Goal: Use online tool/utility: Utilize a website feature to perform a specific function

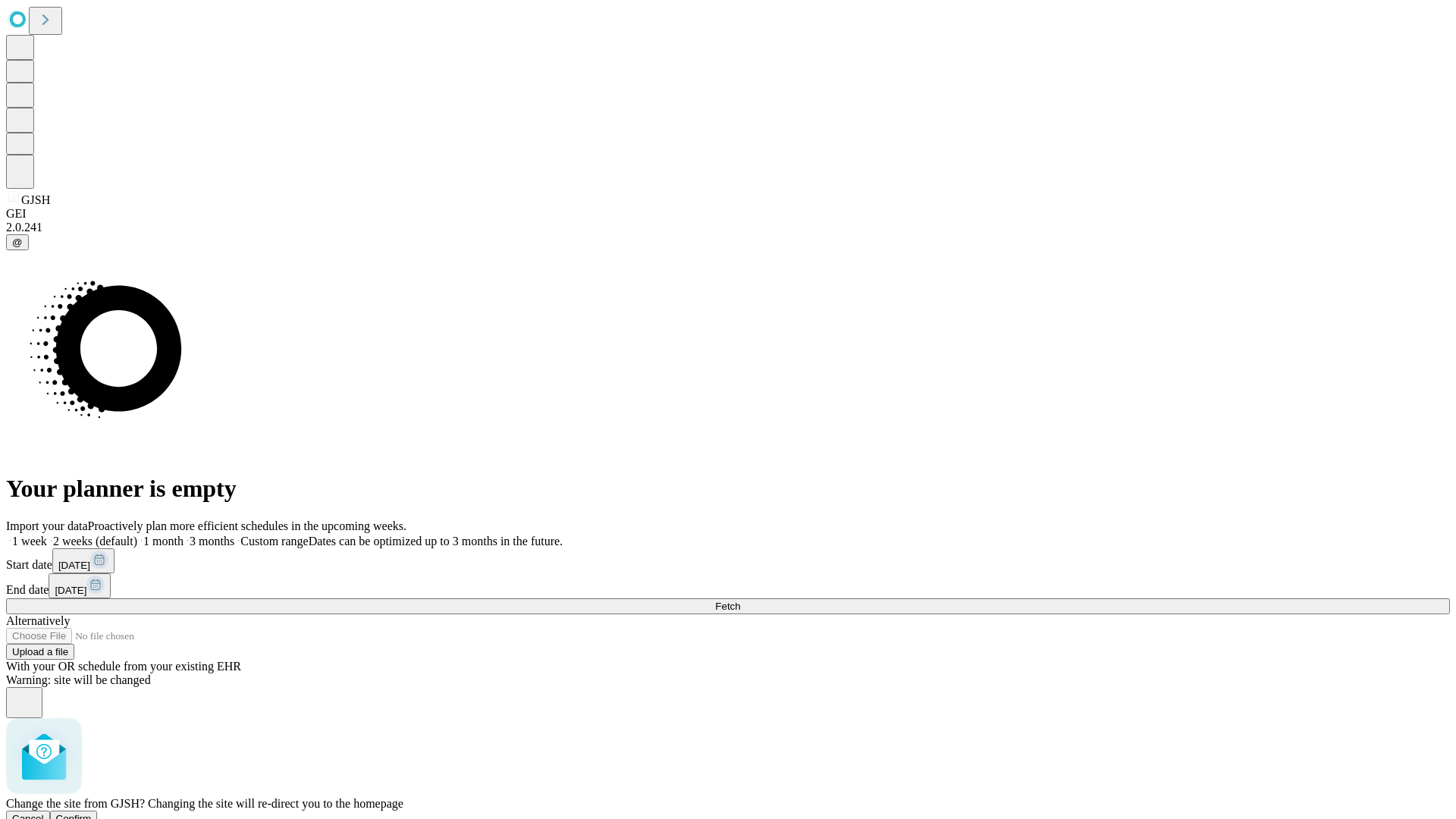
click at [92, 813] on span "Confirm" at bounding box center [73, 819] width 35 height 12
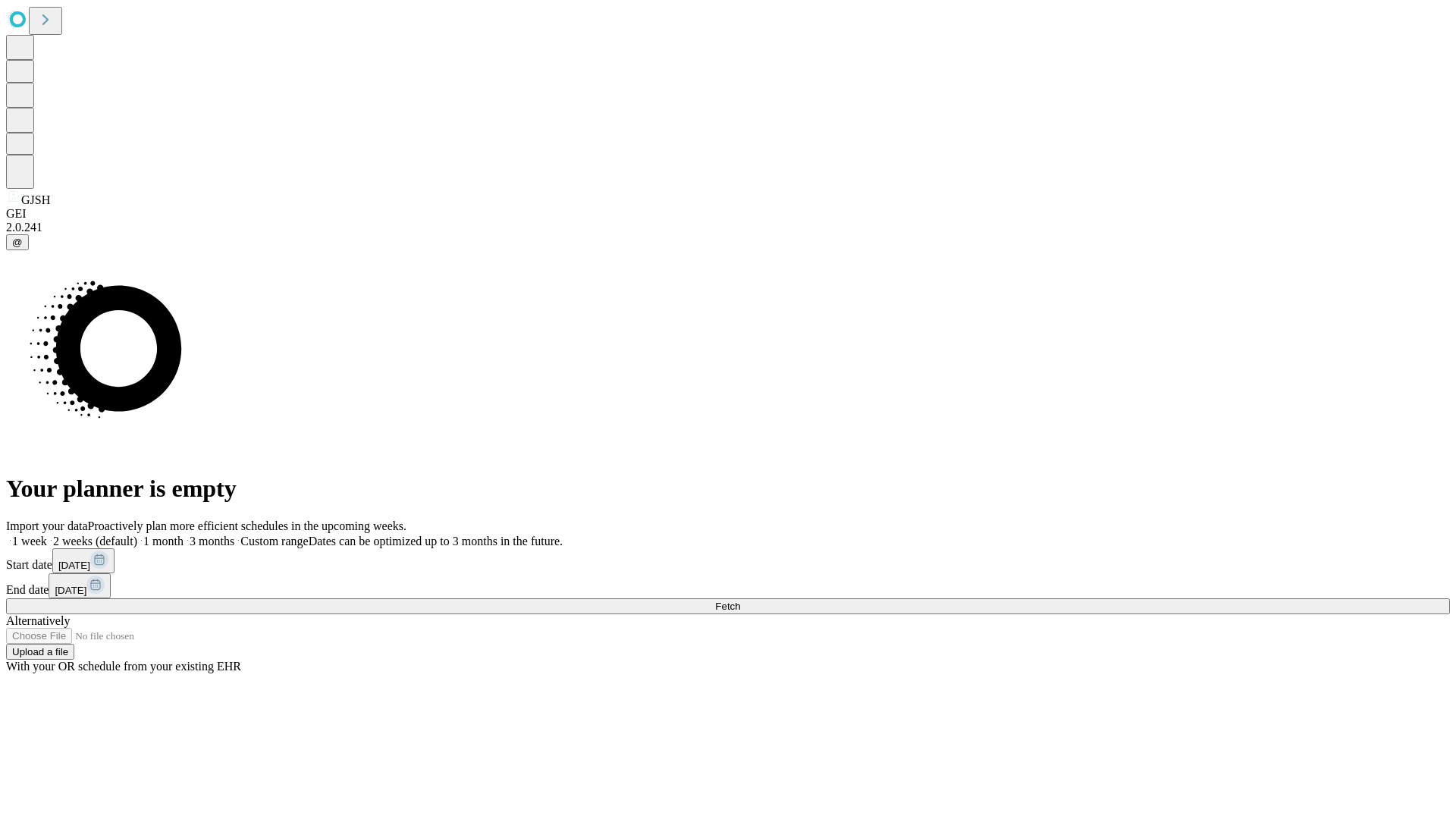
click at [137, 535] on label "2 weeks (default)" at bounding box center [92, 540] width 90 height 13
click at [740, 601] on span "Fetch" at bounding box center [728, 607] width 25 height 12
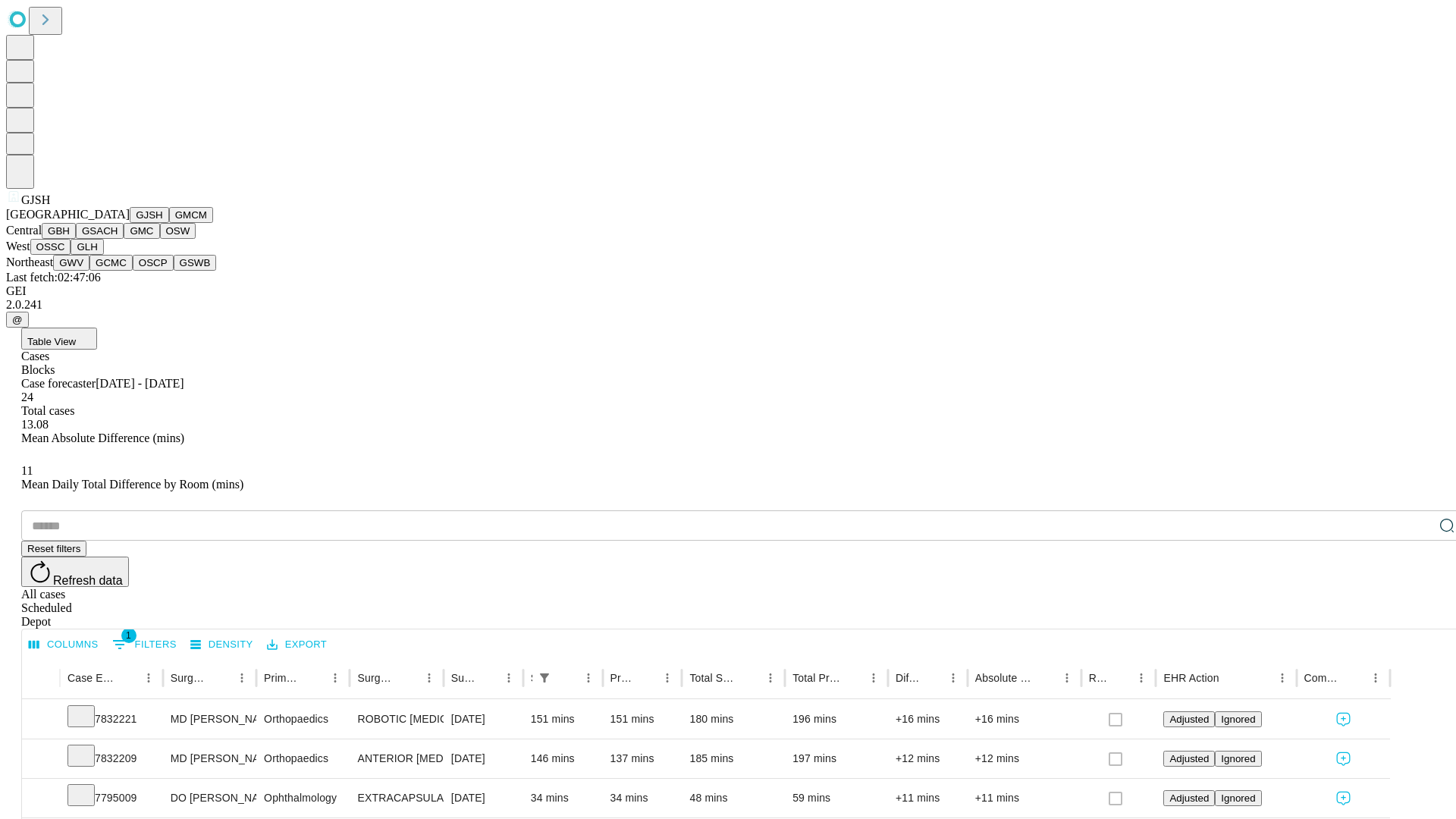
click at [169, 223] on button "GMCM" at bounding box center [191, 215] width 44 height 16
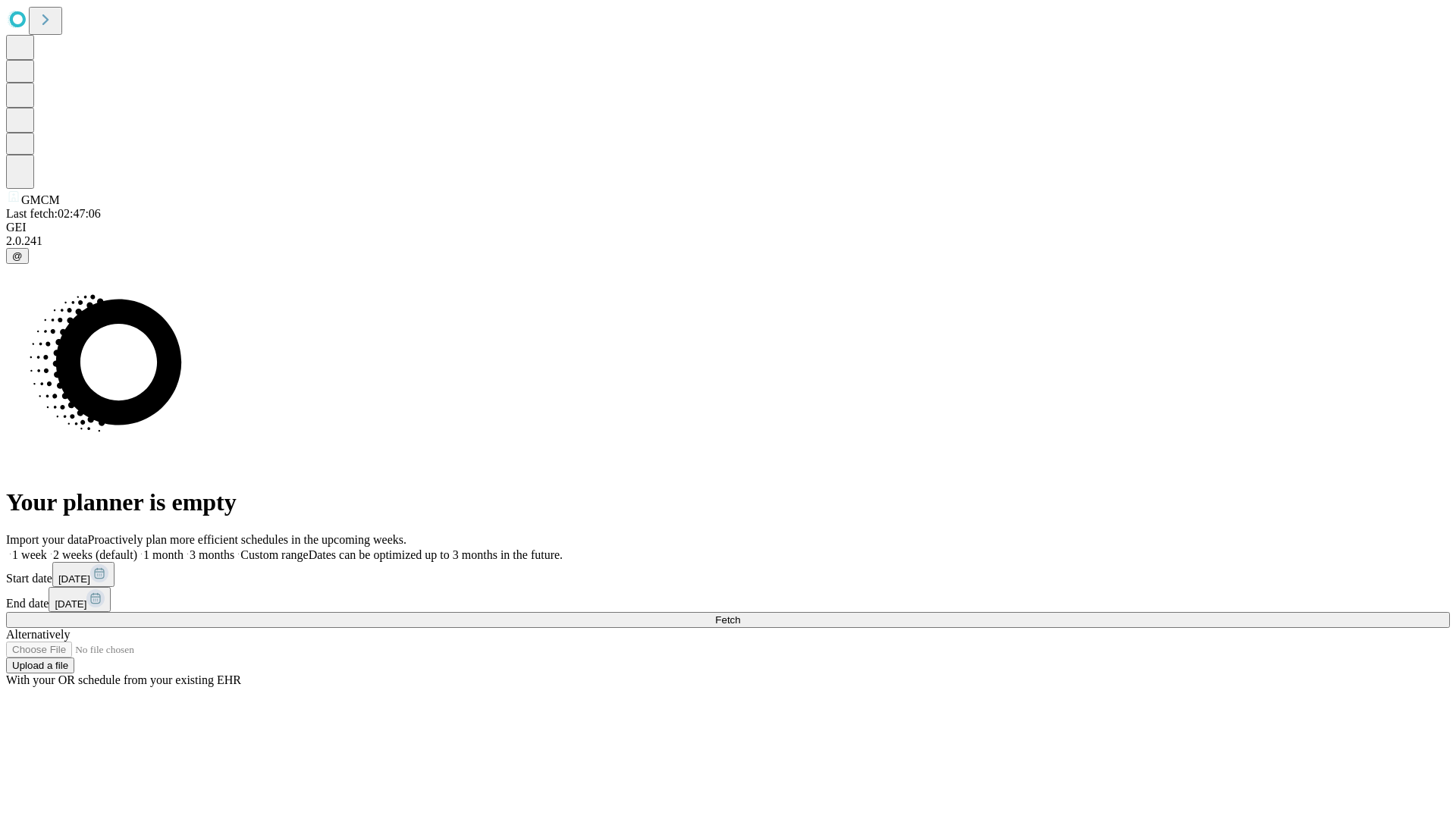
click at [137, 548] on label "2 weeks (default)" at bounding box center [92, 554] width 90 height 13
click at [740, 615] on span "Fetch" at bounding box center [728, 621] width 25 height 12
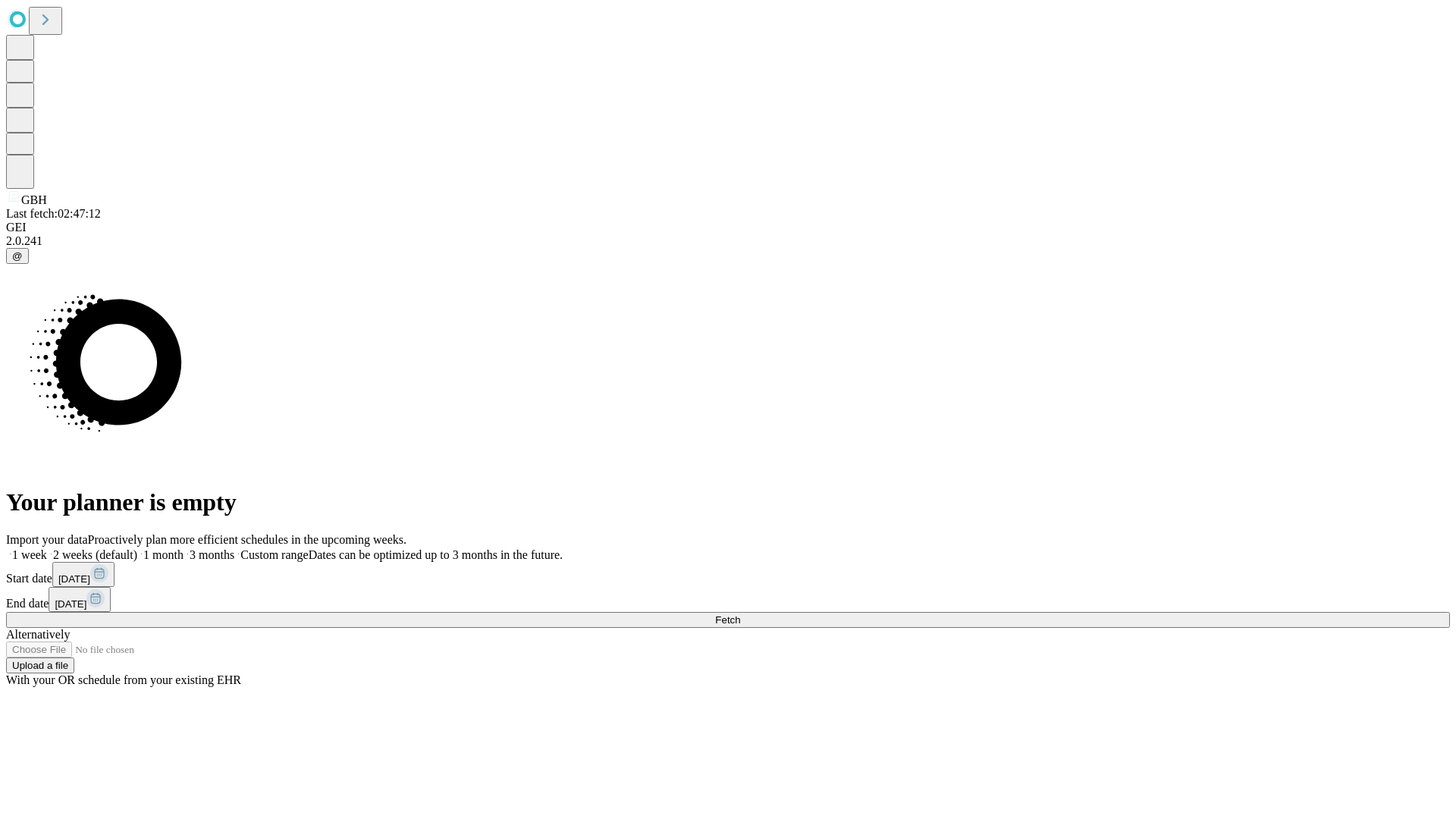
click at [137, 548] on label "2 weeks (default)" at bounding box center [92, 554] width 90 height 13
click at [740, 615] on span "Fetch" at bounding box center [728, 621] width 25 height 12
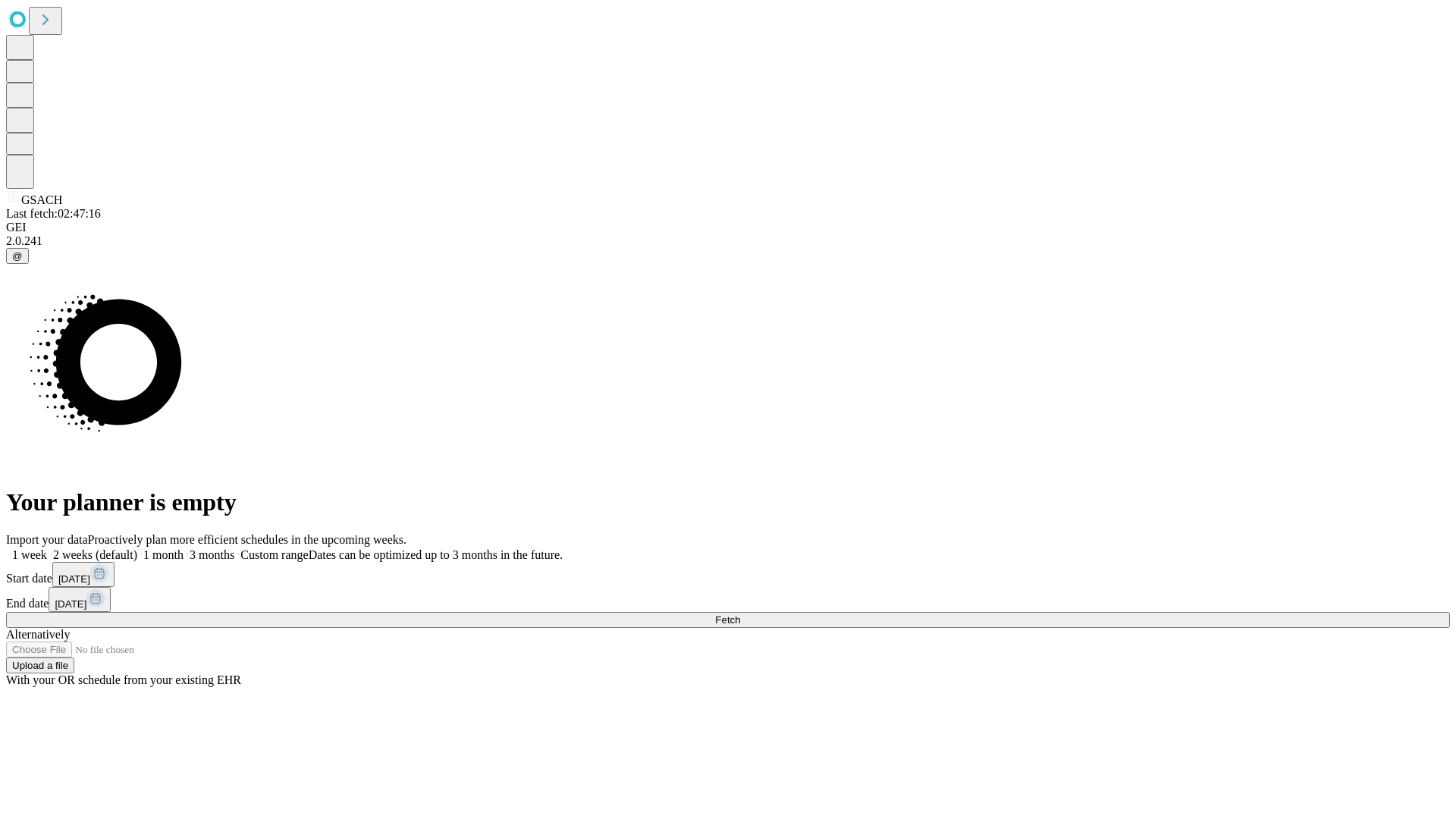
click at [137, 548] on label "2 weeks (default)" at bounding box center [92, 554] width 90 height 13
click at [740, 615] on span "Fetch" at bounding box center [728, 621] width 25 height 12
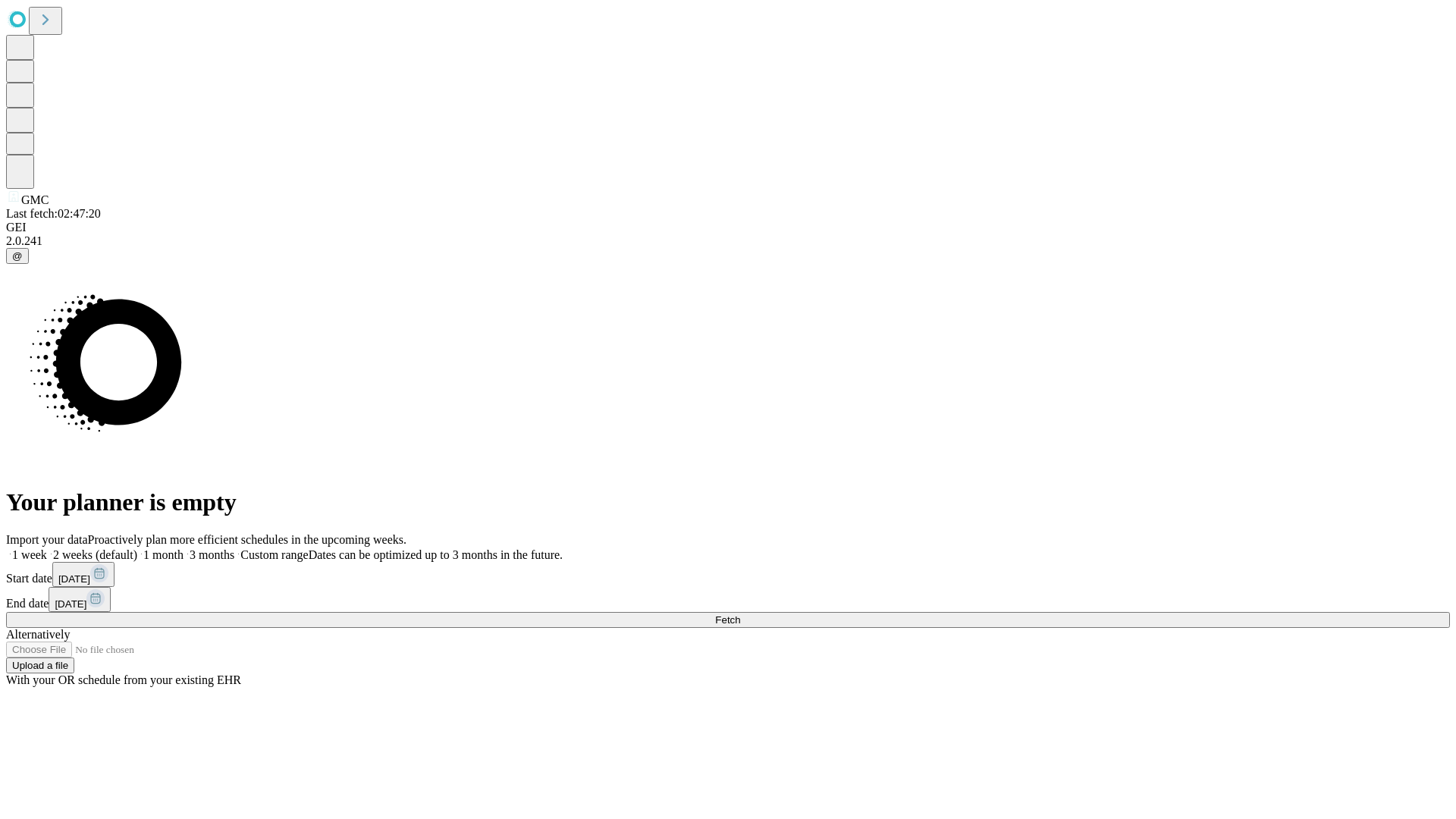
click at [137, 548] on label "2 weeks (default)" at bounding box center [92, 554] width 90 height 13
click at [740, 615] on span "Fetch" at bounding box center [728, 621] width 25 height 12
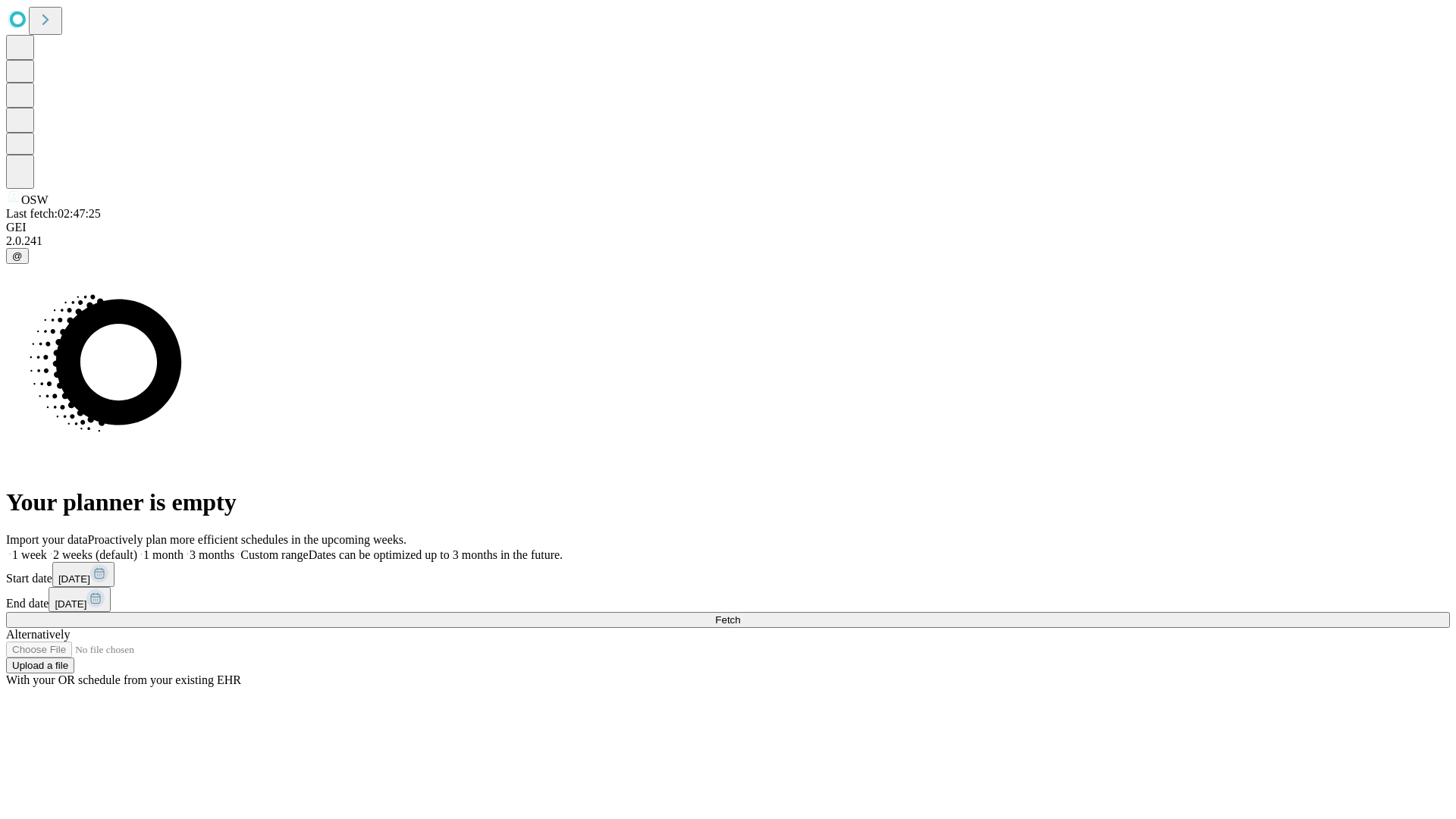
click at [137, 548] on label "2 weeks (default)" at bounding box center [92, 554] width 90 height 13
click at [740, 615] on span "Fetch" at bounding box center [728, 621] width 25 height 12
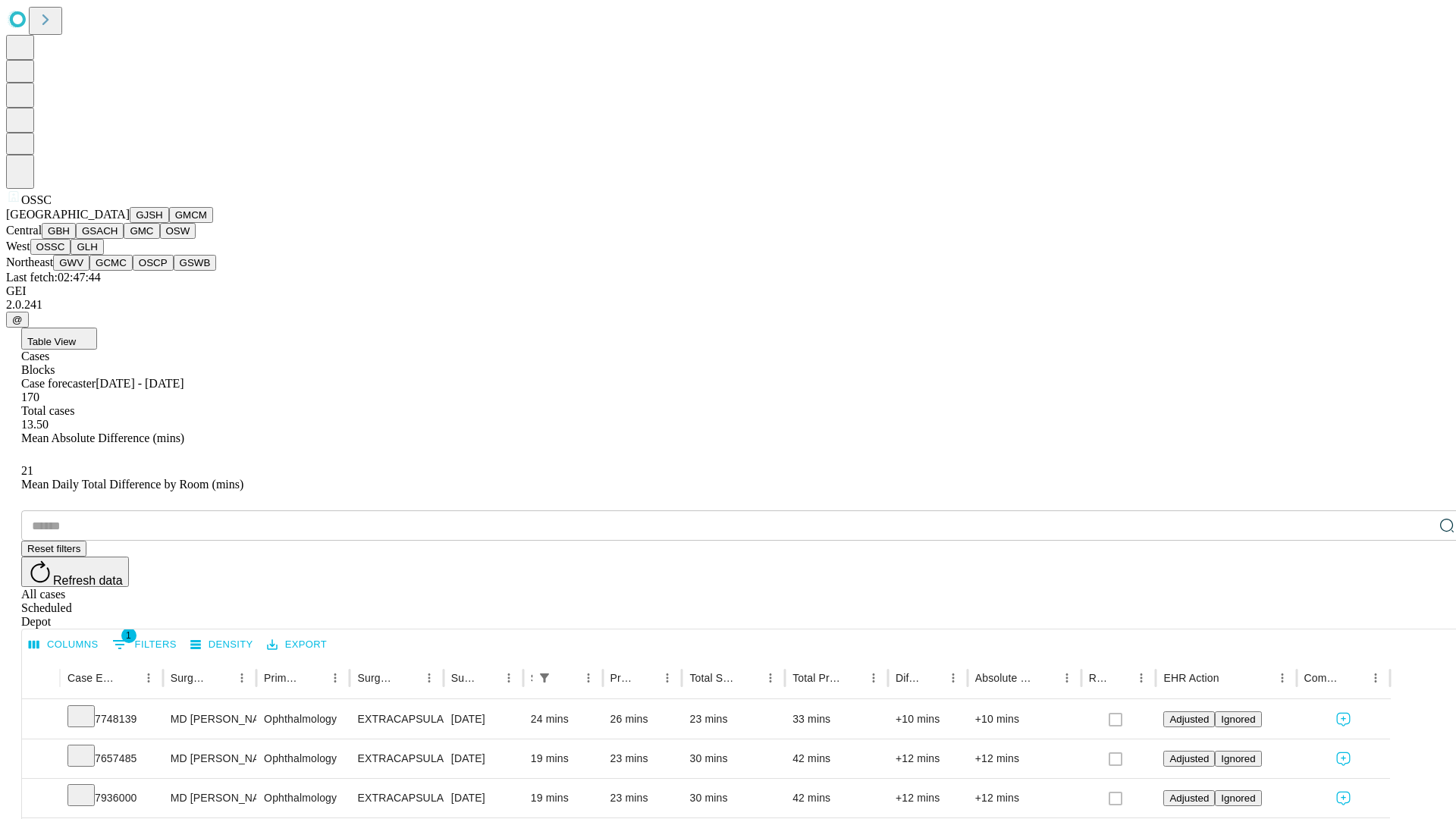
click at [104, 255] on button "GLH" at bounding box center [86, 246] width 32 height 16
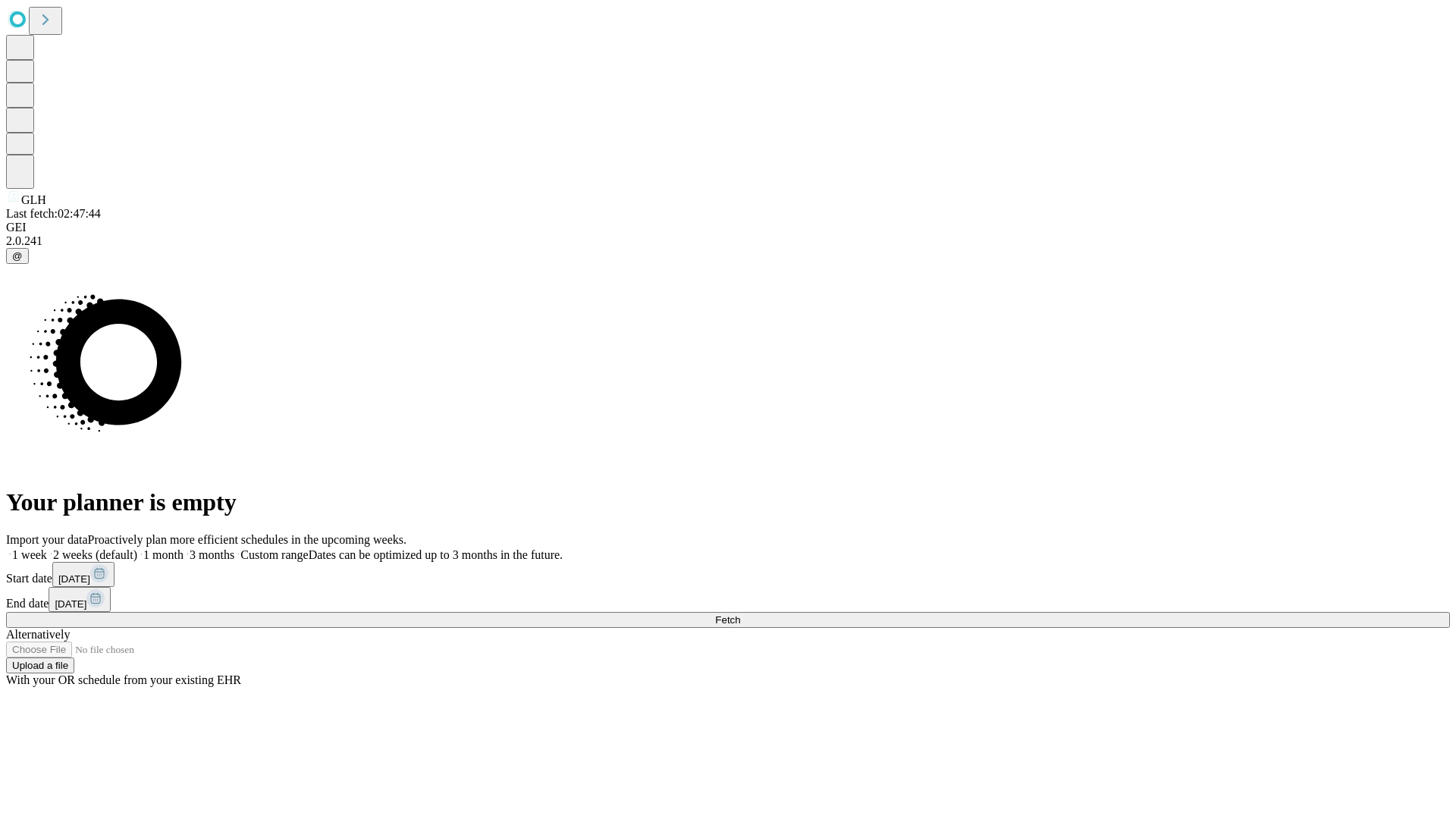
click at [137, 548] on label "2 weeks (default)" at bounding box center [92, 554] width 90 height 13
click at [740, 615] on span "Fetch" at bounding box center [728, 621] width 25 height 12
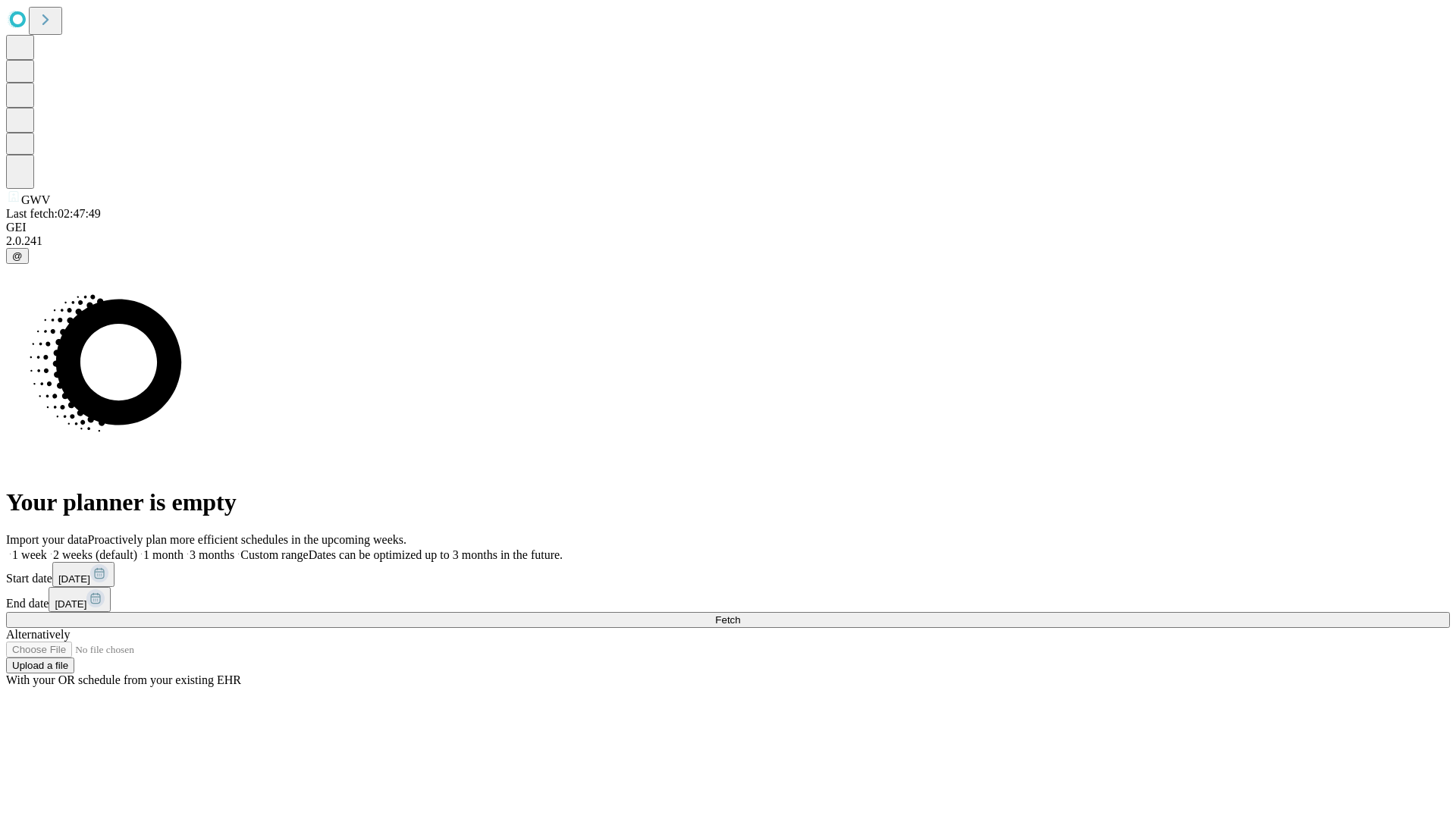
click at [740, 615] on span "Fetch" at bounding box center [728, 621] width 25 height 12
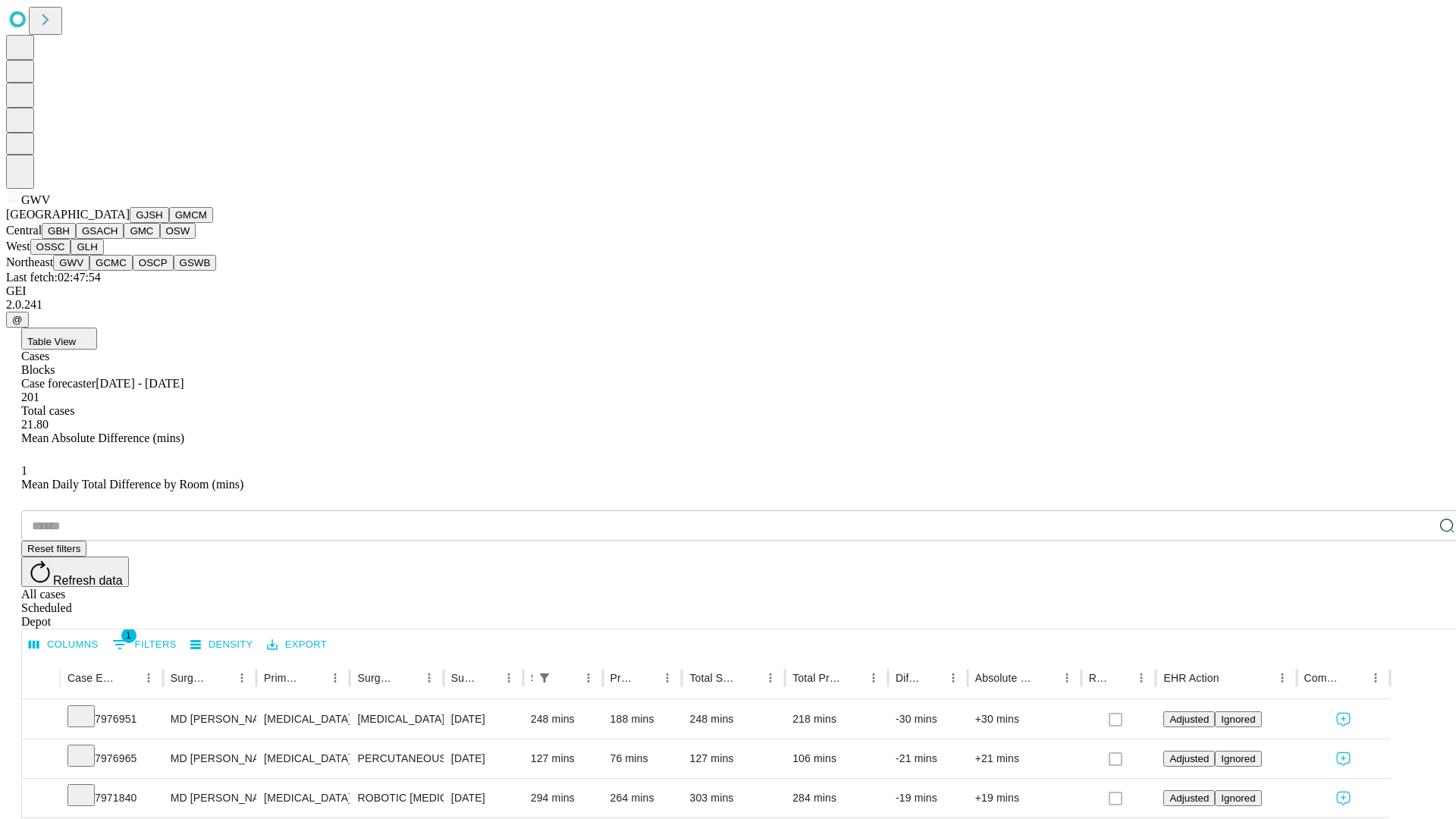
click at [117, 271] on button "GCMC" at bounding box center [111, 263] width 43 height 16
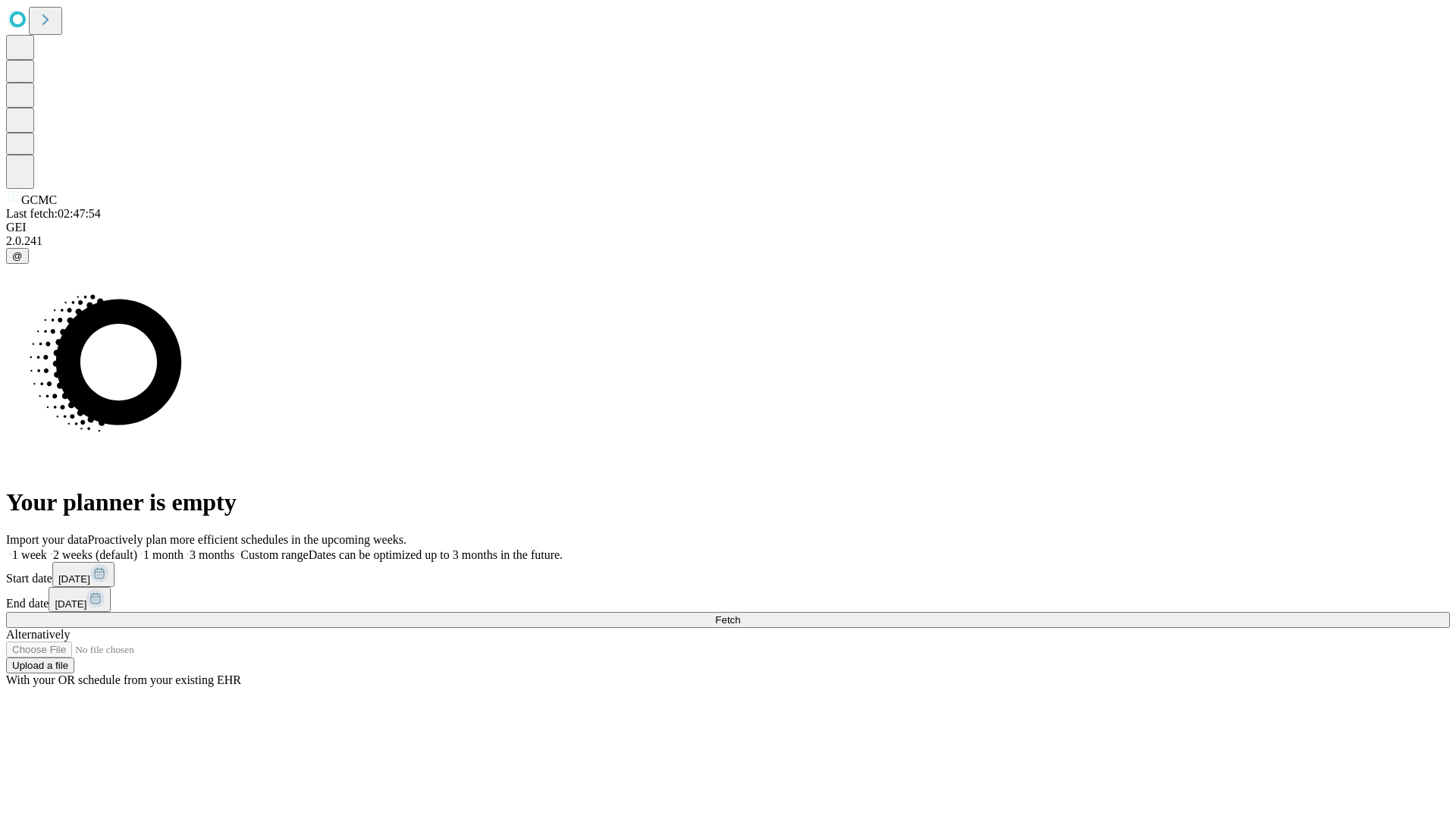
click at [137, 548] on label "2 weeks (default)" at bounding box center [92, 554] width 90 height 13
click at [740, 615] on span "Fetch" at bounding box center [728, 621] width 25 height 12
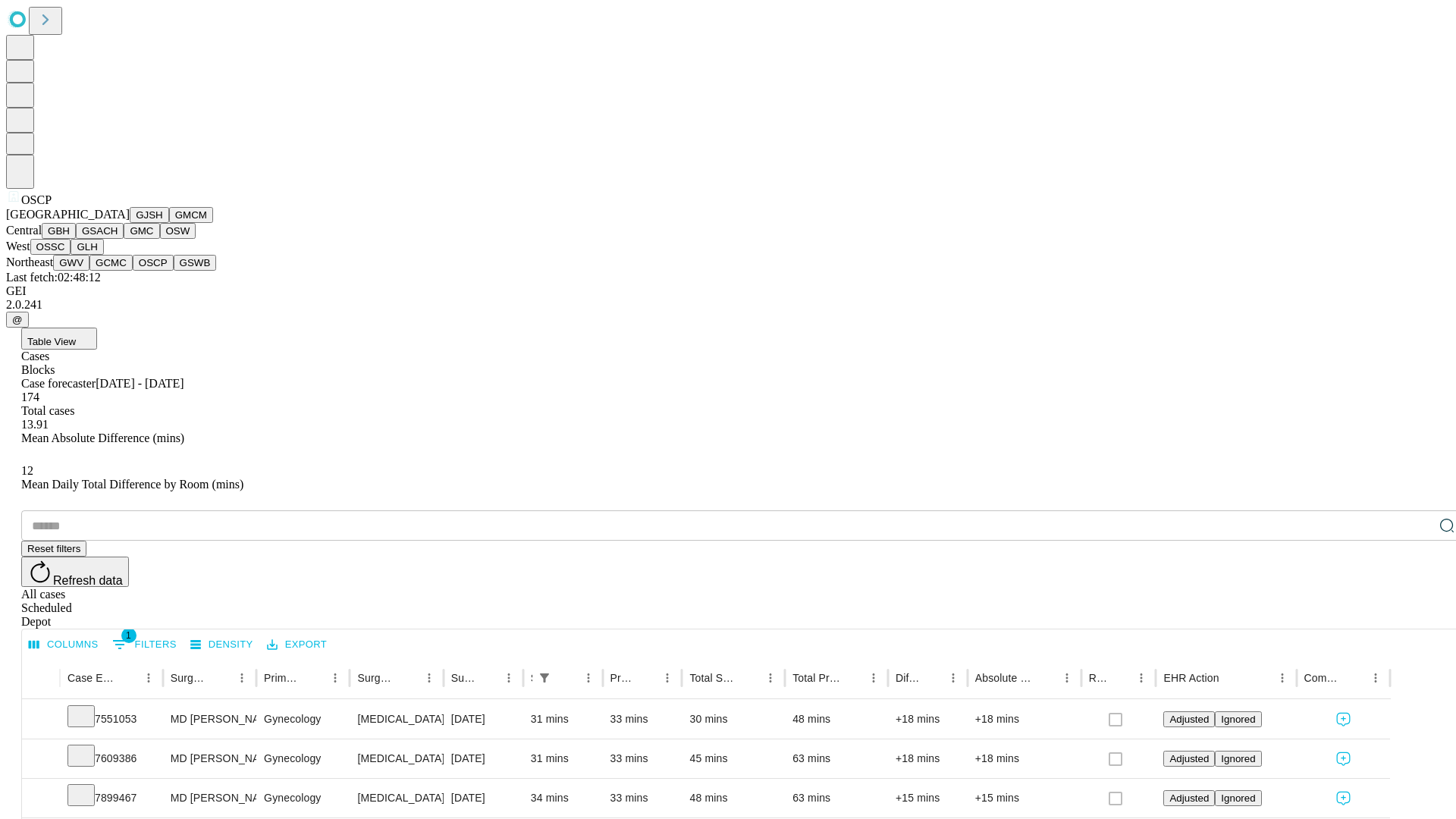
click at [174, 271] on button "GSWB" at bounding box center [195, 263] width 43 height 16
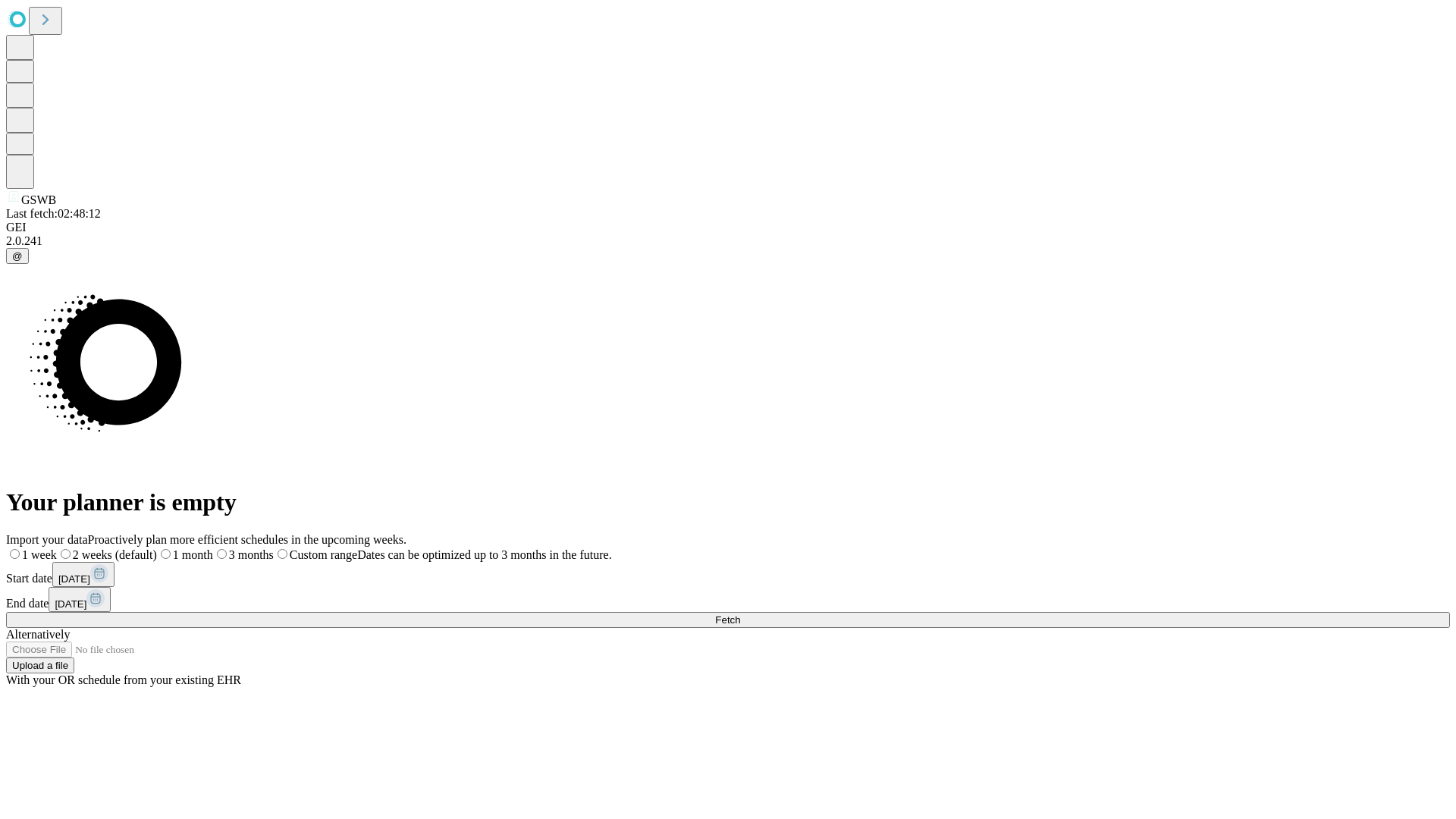
click at [157, 548] on label "2 weeks (default)" at bounding box center [107, 554] width 100 height 13
click at [740, 615] on span "Fetch" at bounding box center [728, 621] width 25 height 12
